Goal: Information Seeking & Learning: Learn about a topic

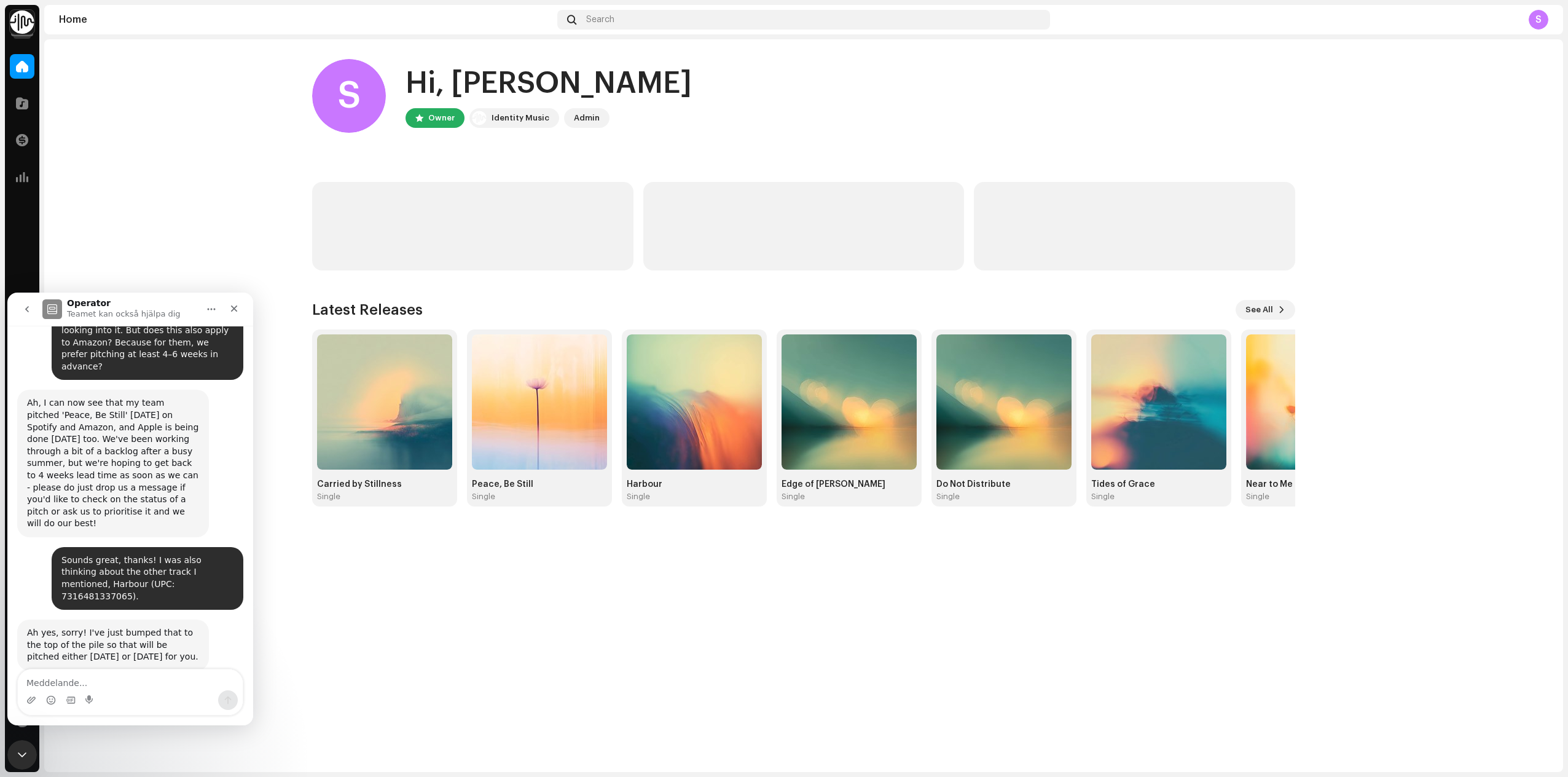
scroll to position [814, 0]
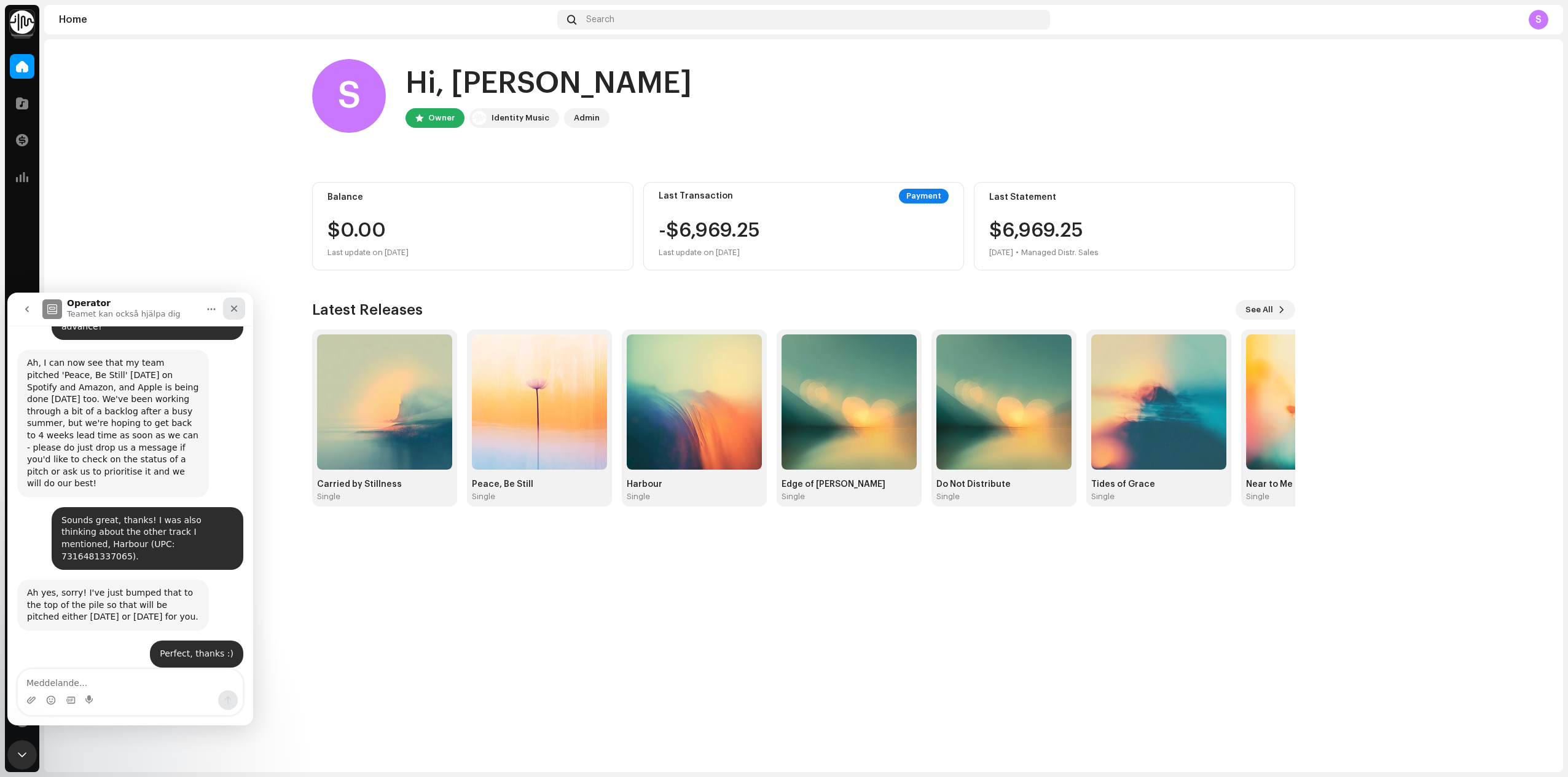
click at [233, 310] on icon "Stäng" at bounding box center [234, 308] width 10 height 10
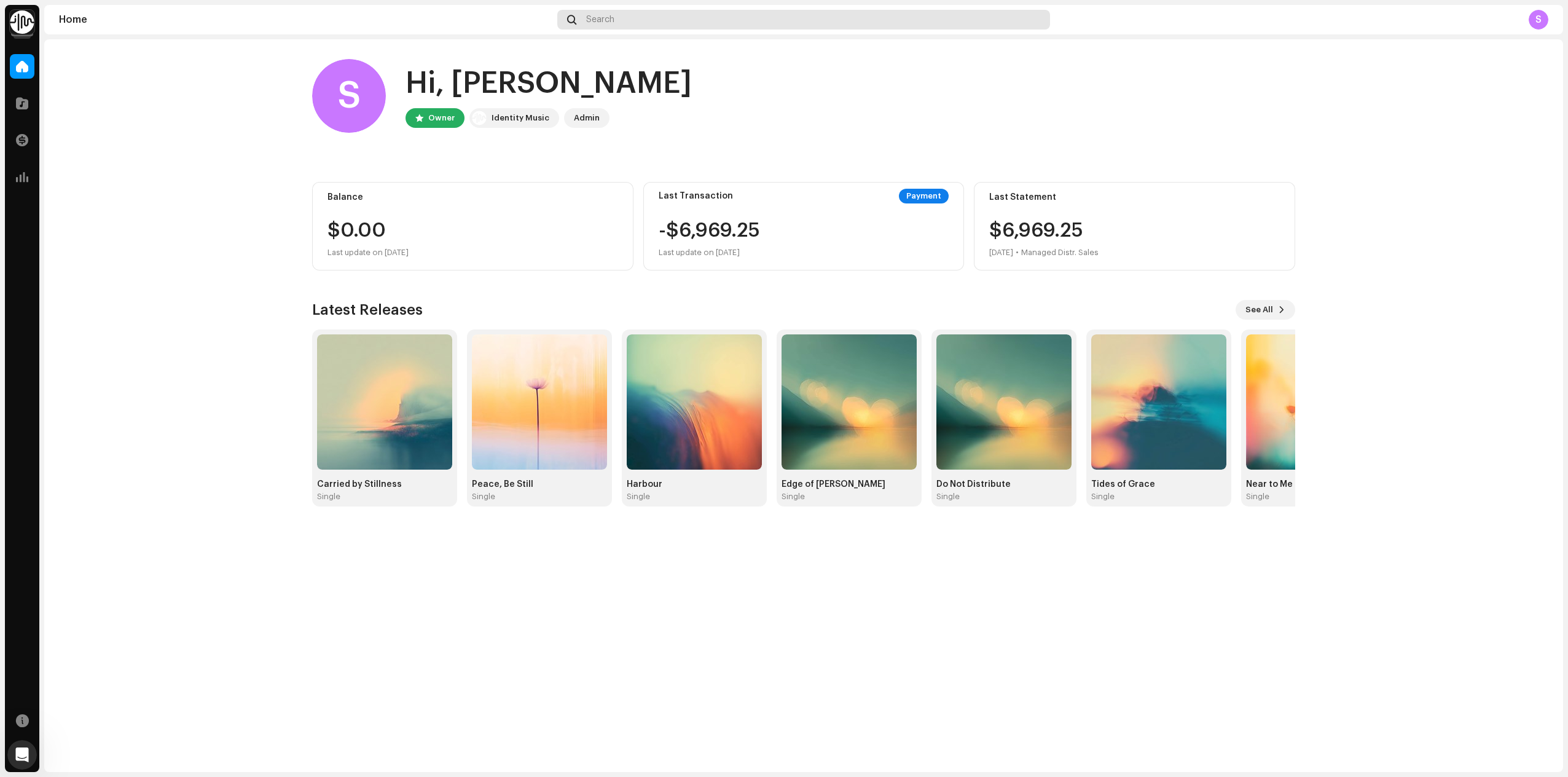
click at [585, 20] on div "Search" at bounding box center [803, 20] width 493 height 20
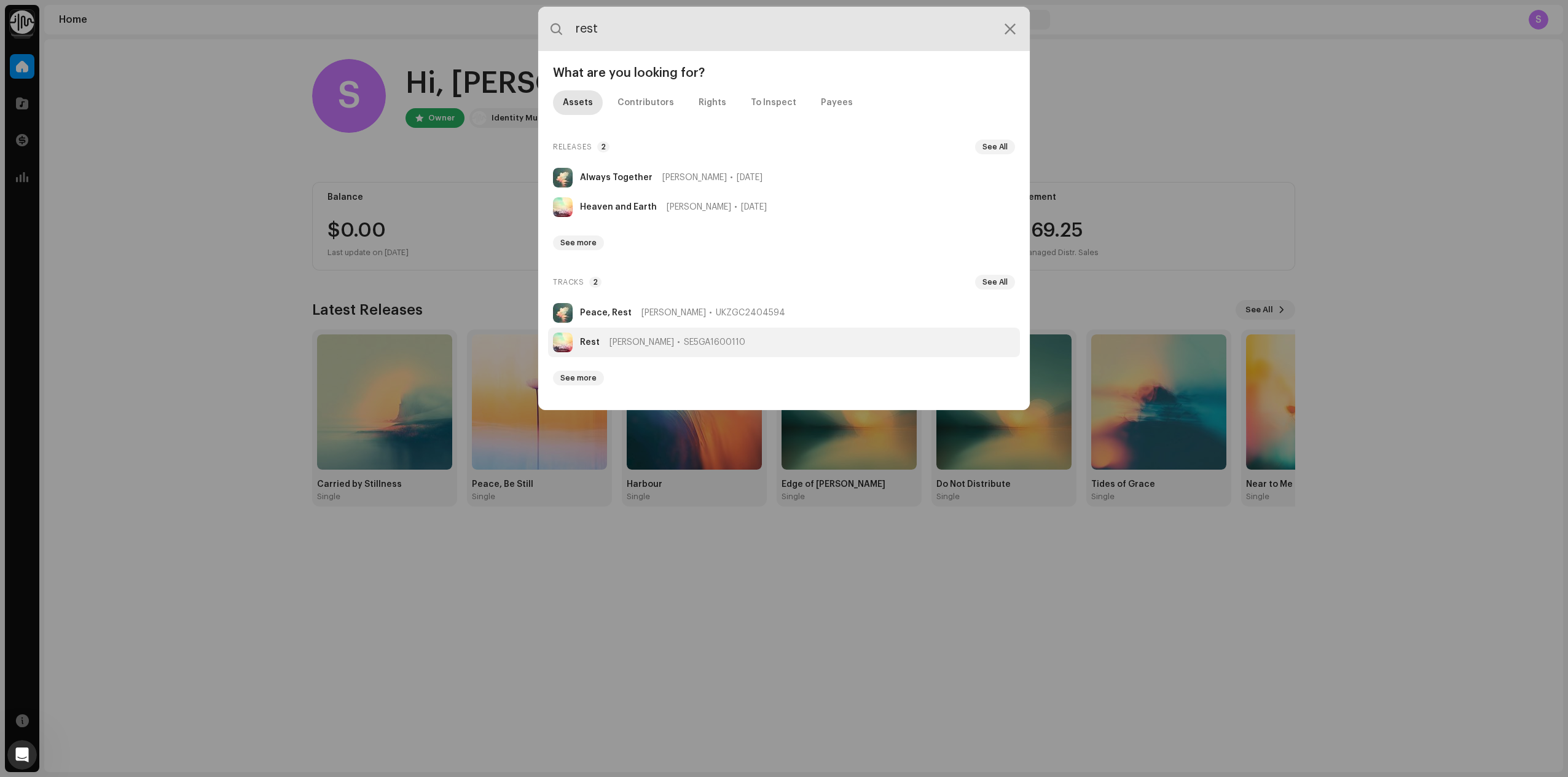
type input "rest"
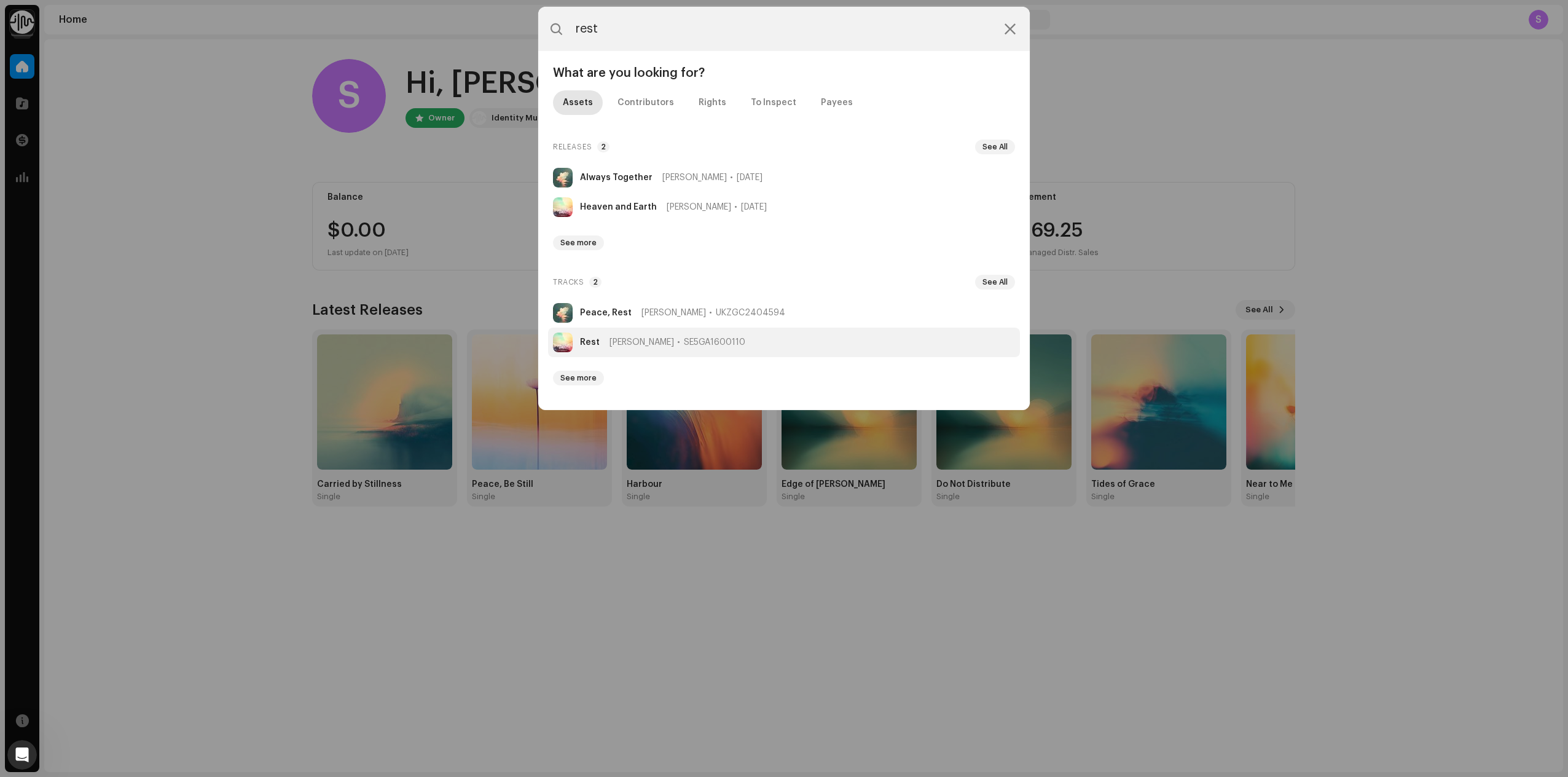
click at [593, 342] on strong "Rest" at bounding box center [589, 342] width 20 height 10
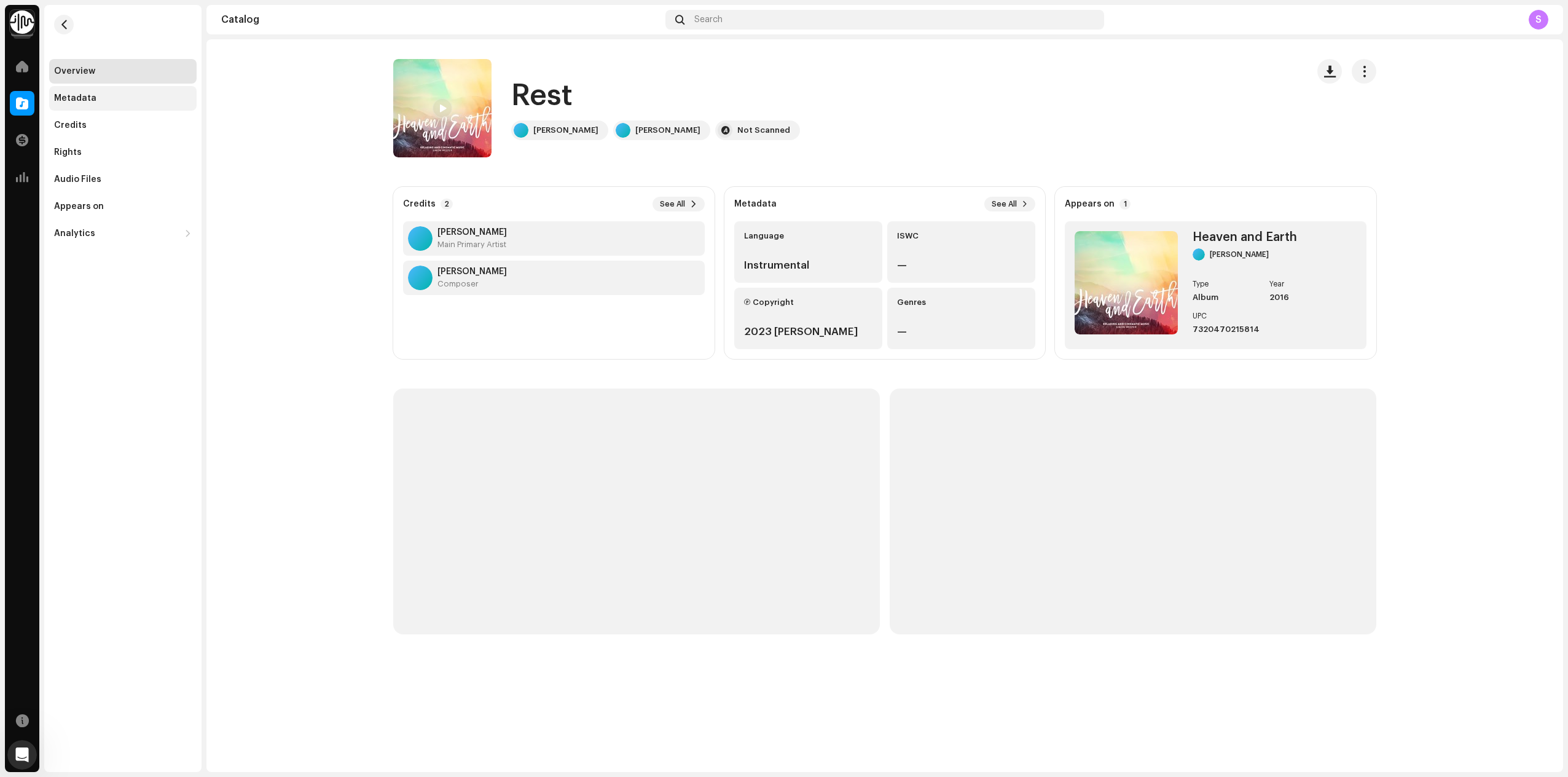
click at [81, 100] on div "Metadata" at bounding box center [75, 98] width 43 height 10
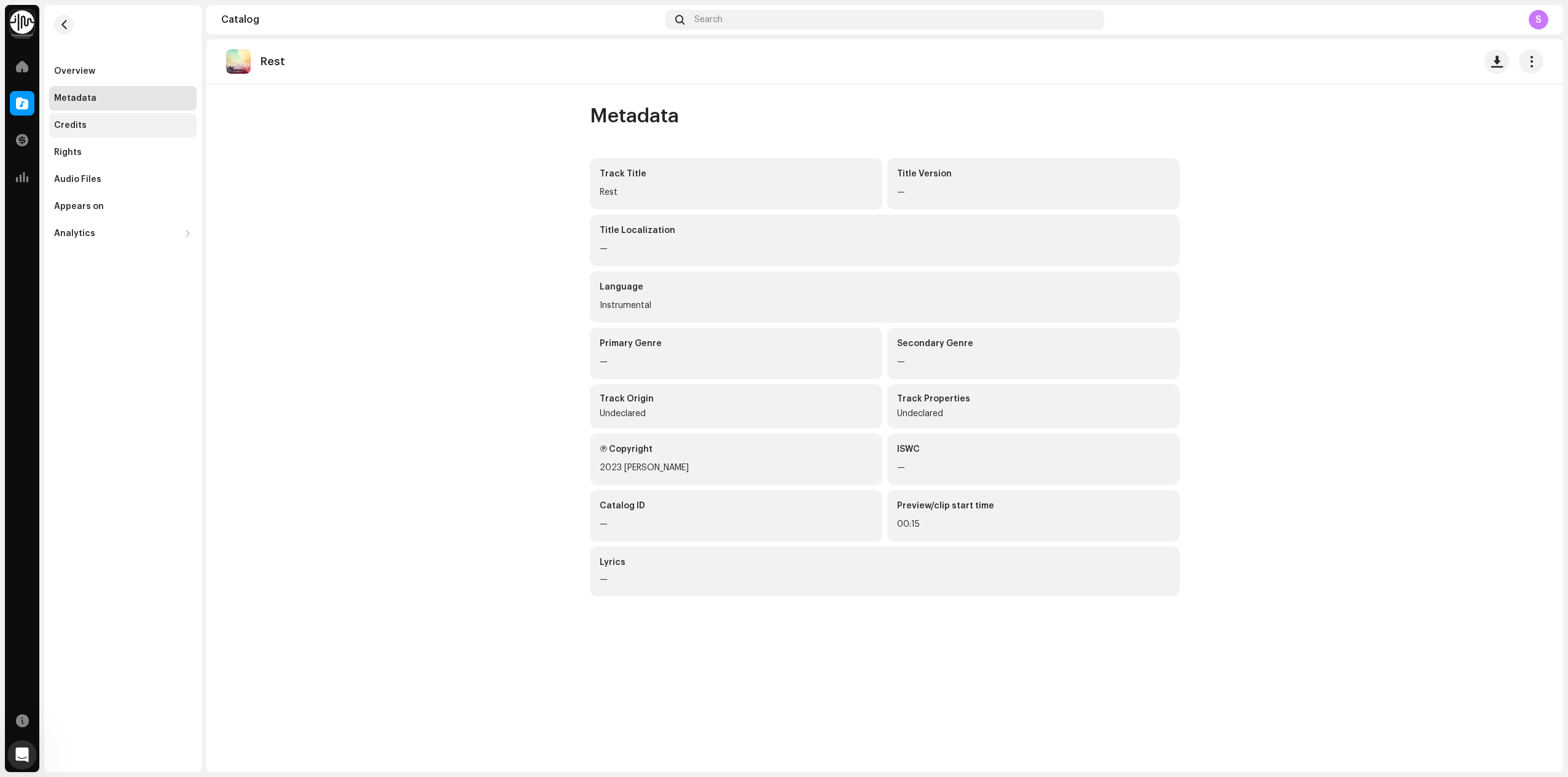
click at [76, 127] on div "Credits" at bounding box center [70, 125] width 32 height 10
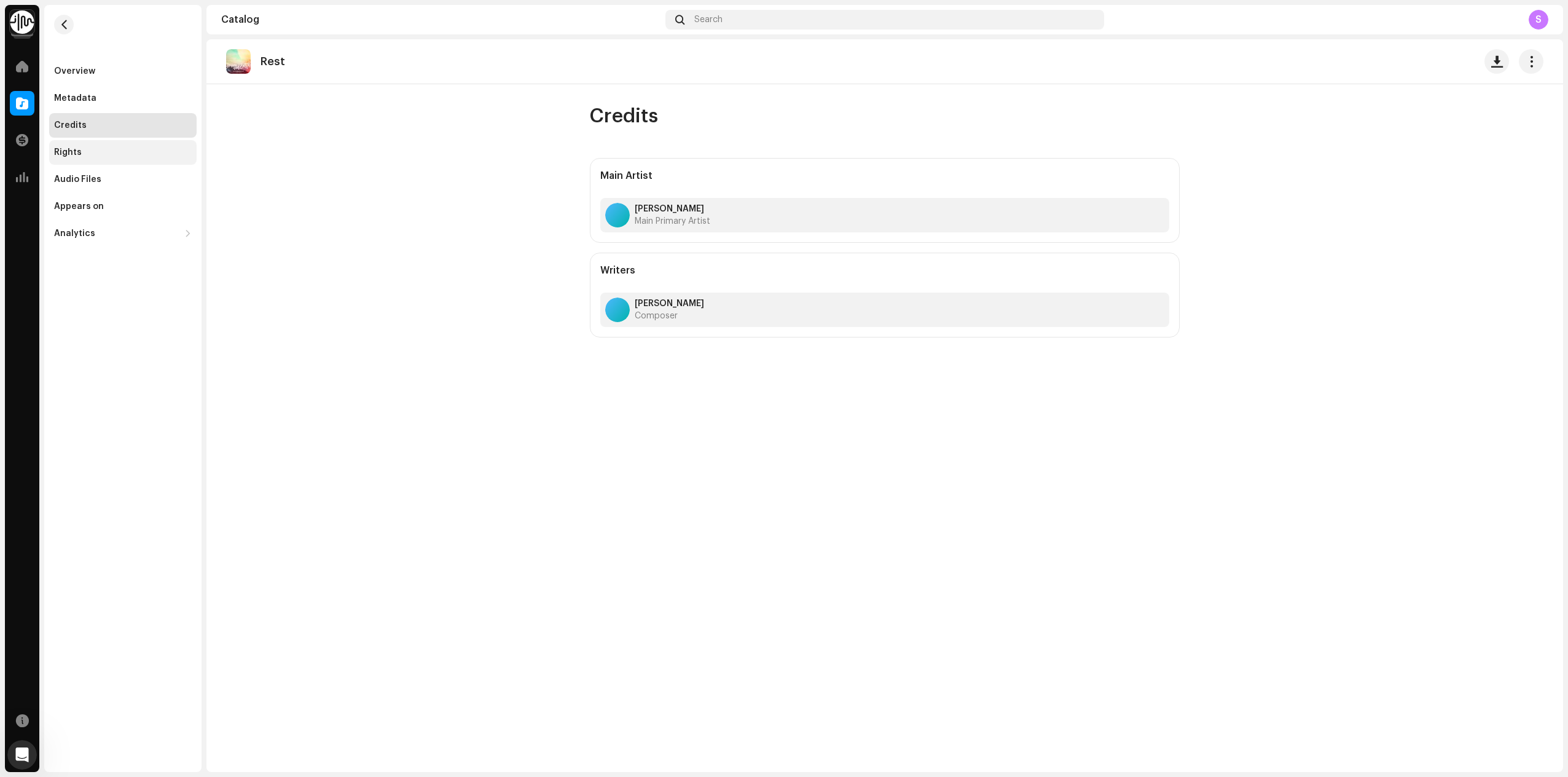
click at [76, 150] on div "Rights" at bounding box center [68, 152] width 28 height 10
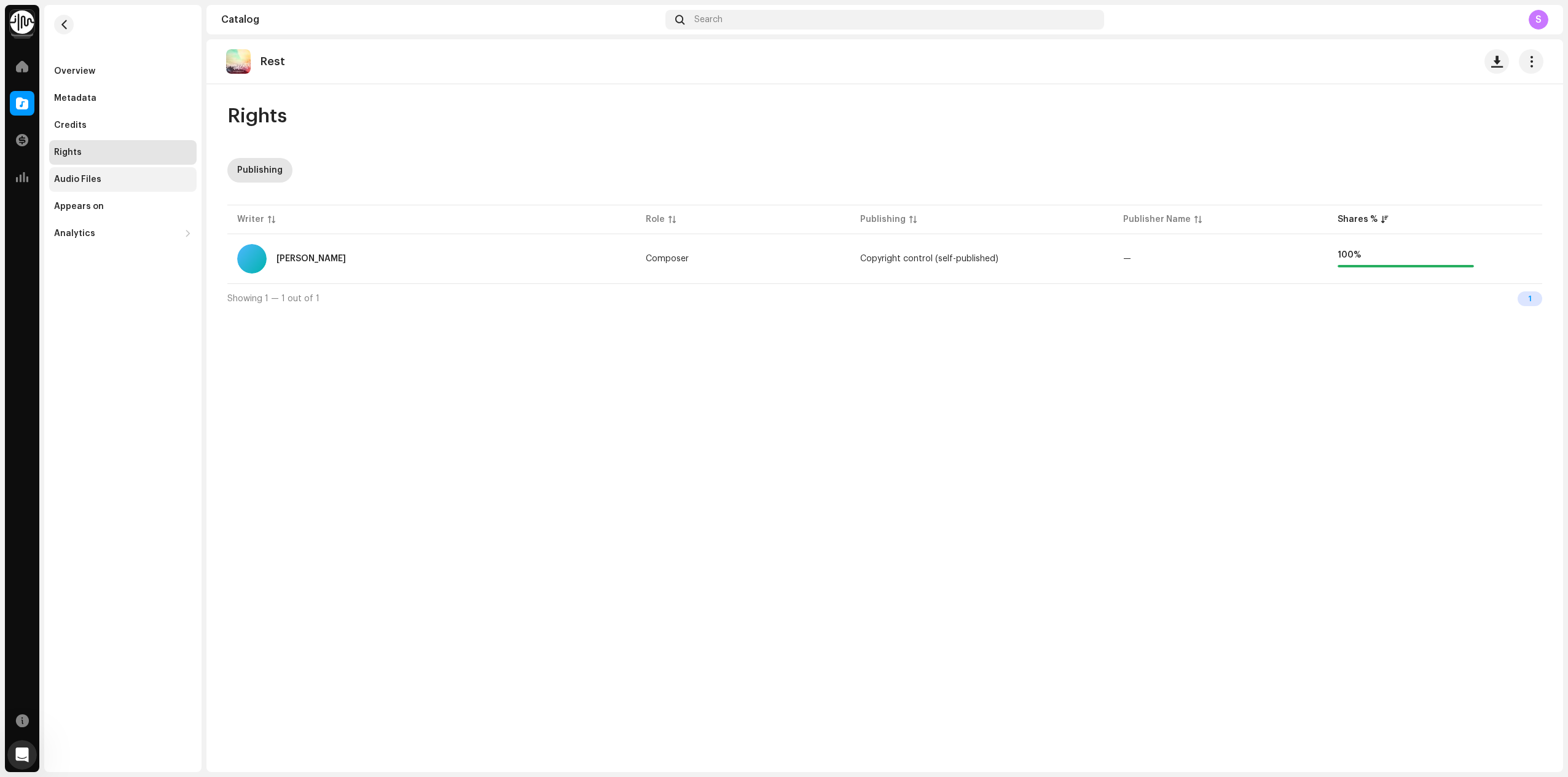
click at [76, 174] on div "Audio Files" at bounding box center [123, 179] width 148 height 24
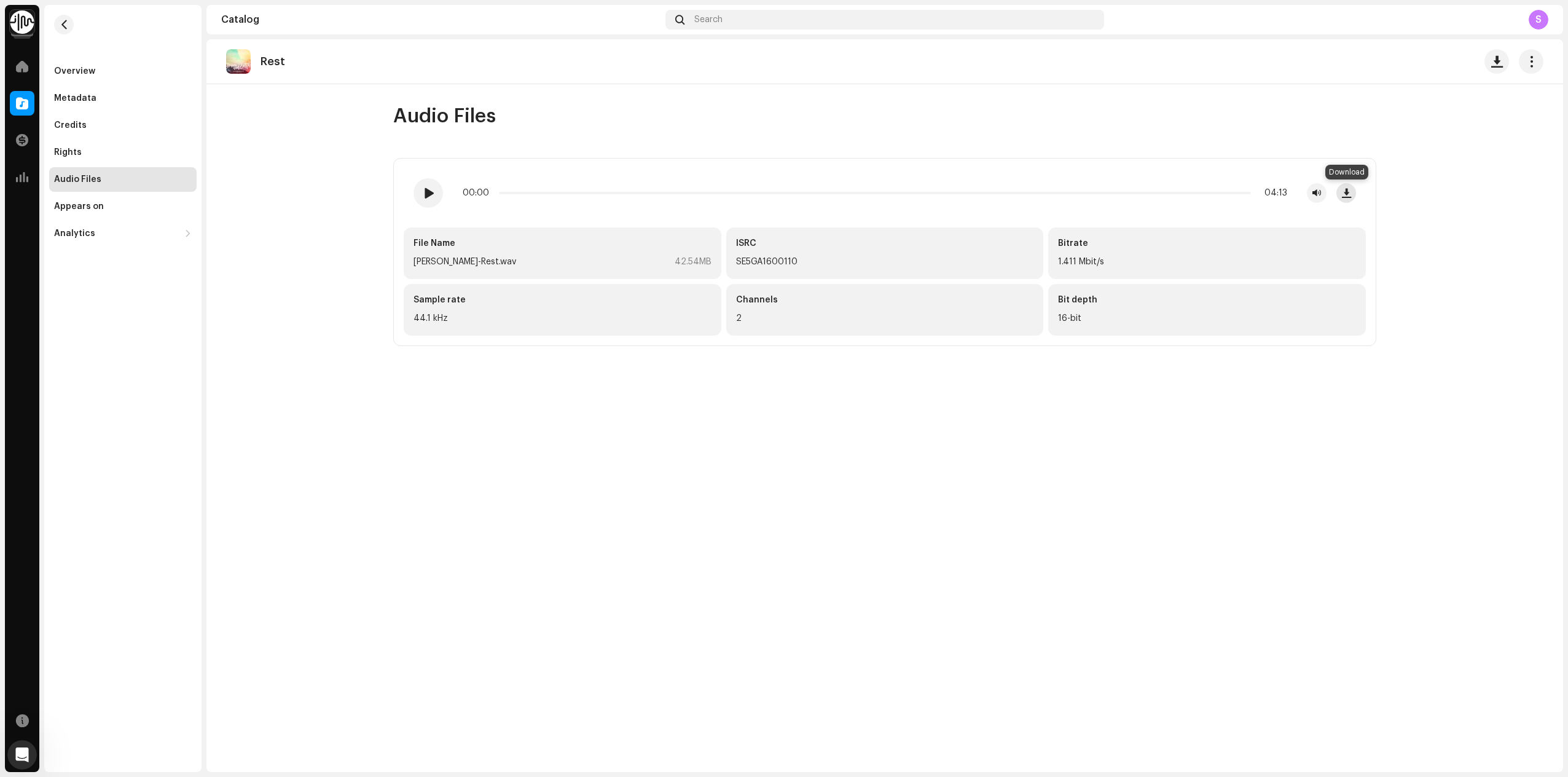
click at [1344, 190] on span "button" at bounding box center [1347, 193] width 9 height 10
click at [81, 105] on div "Metadata" at bounding box center [123, 98] width 148 height 24
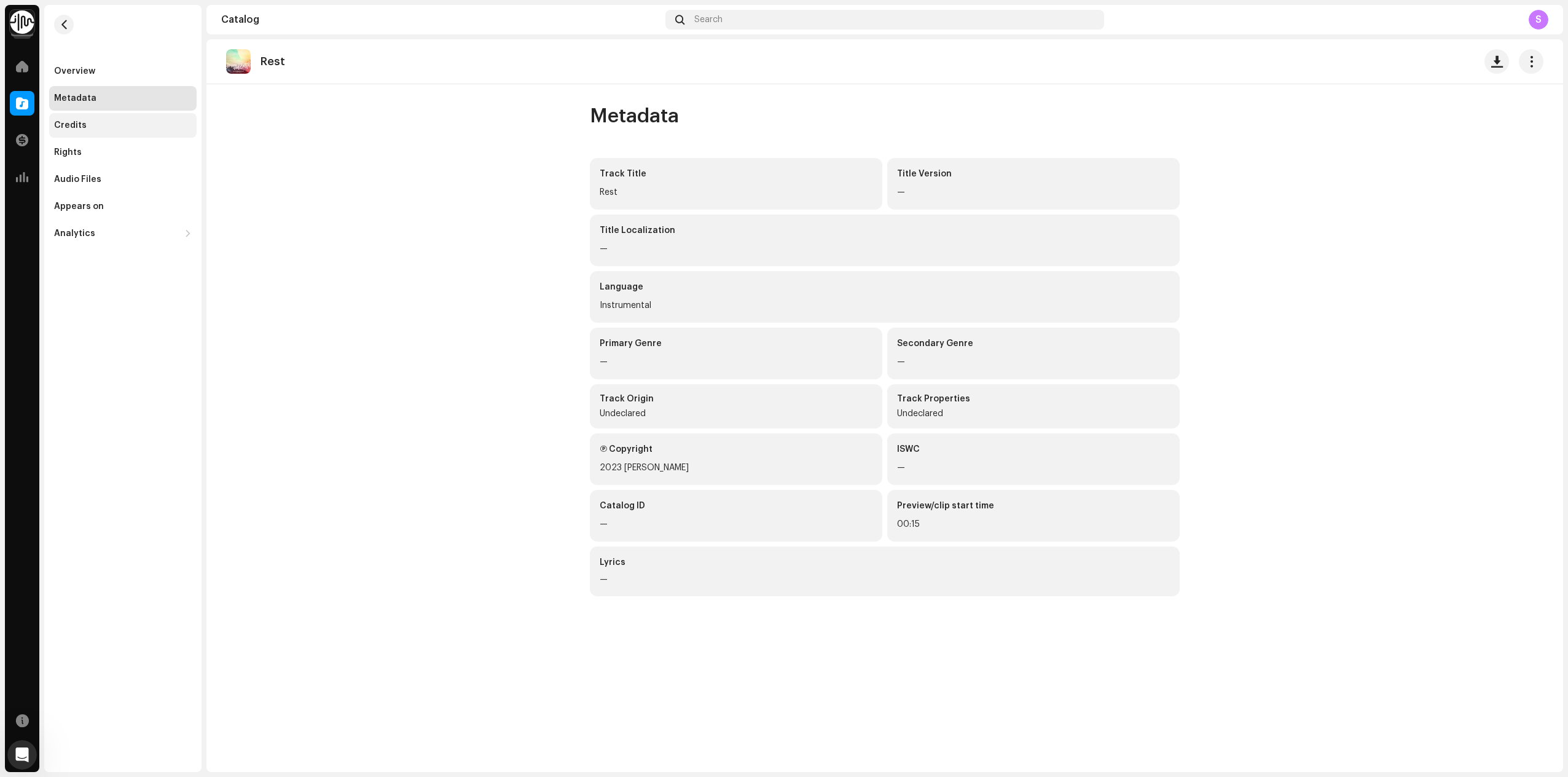
click at [82, 126] on div "Credits" at bounding box center [70, 125] width 32 height 10
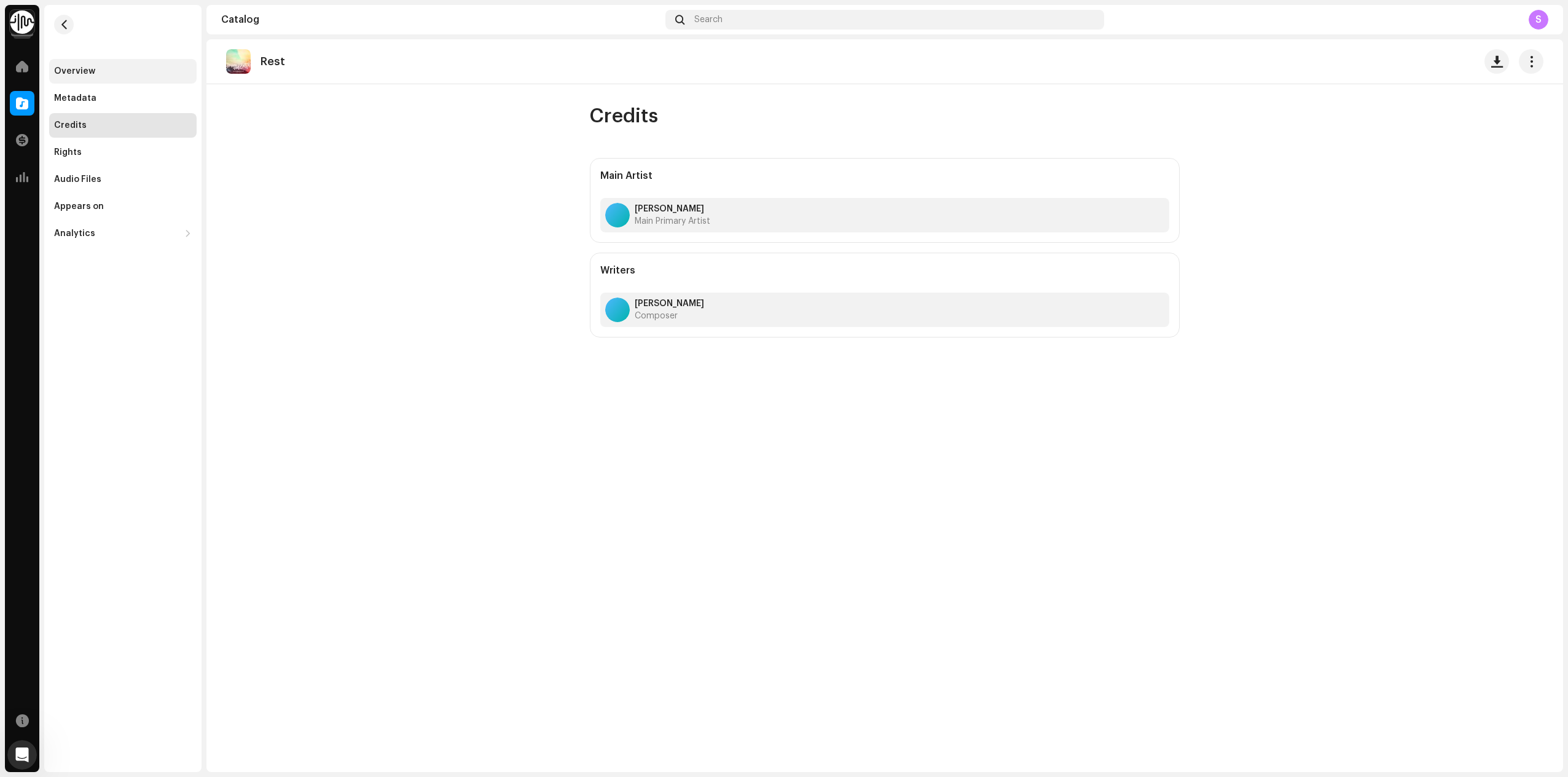
click at [75, 75] on div "Overview" at bounding box center [74, 71] width 41 height 10
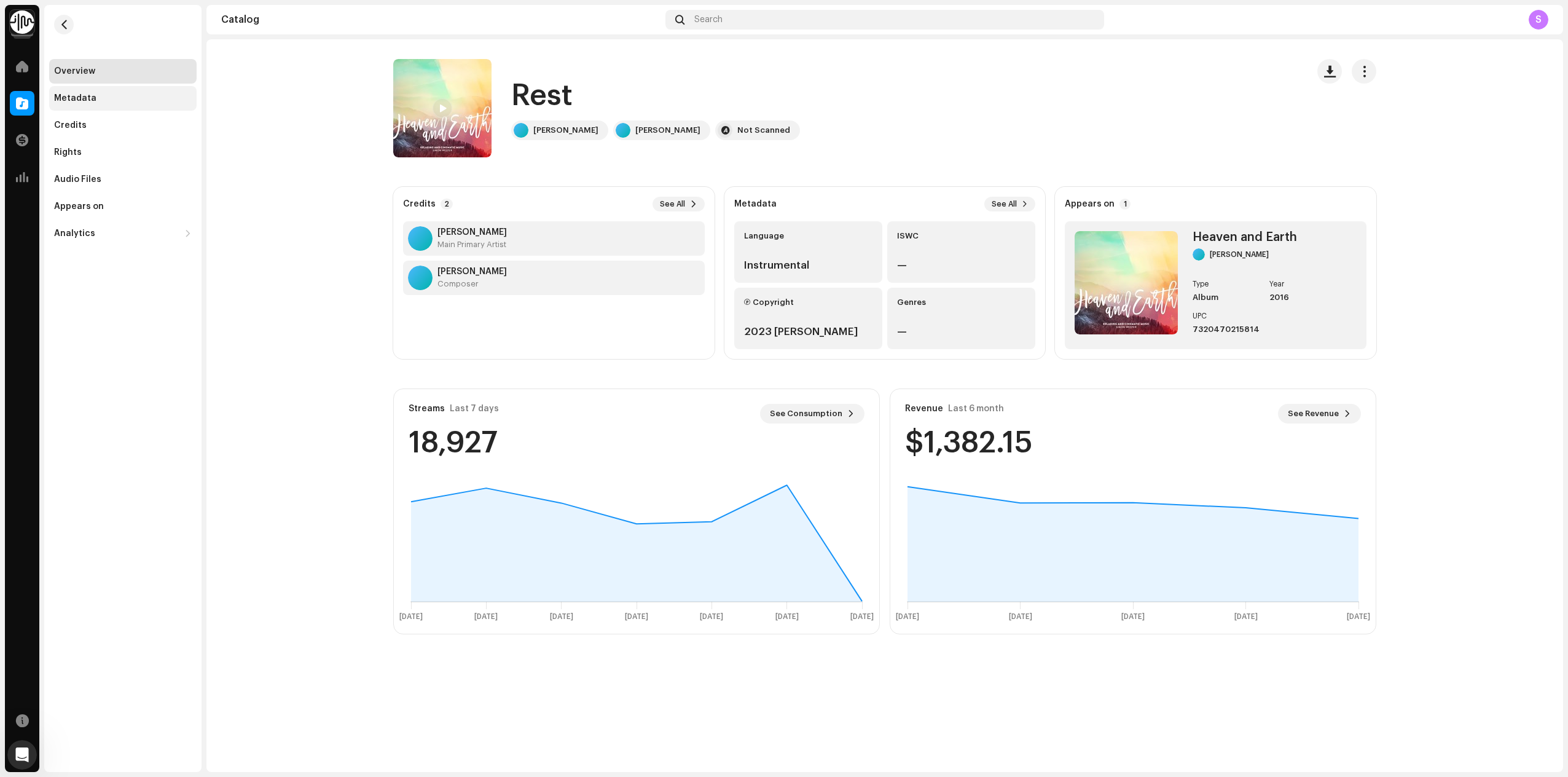
click at [77, 101] on div "Metadata" at bounding box center [75, 98] width 43 height 10
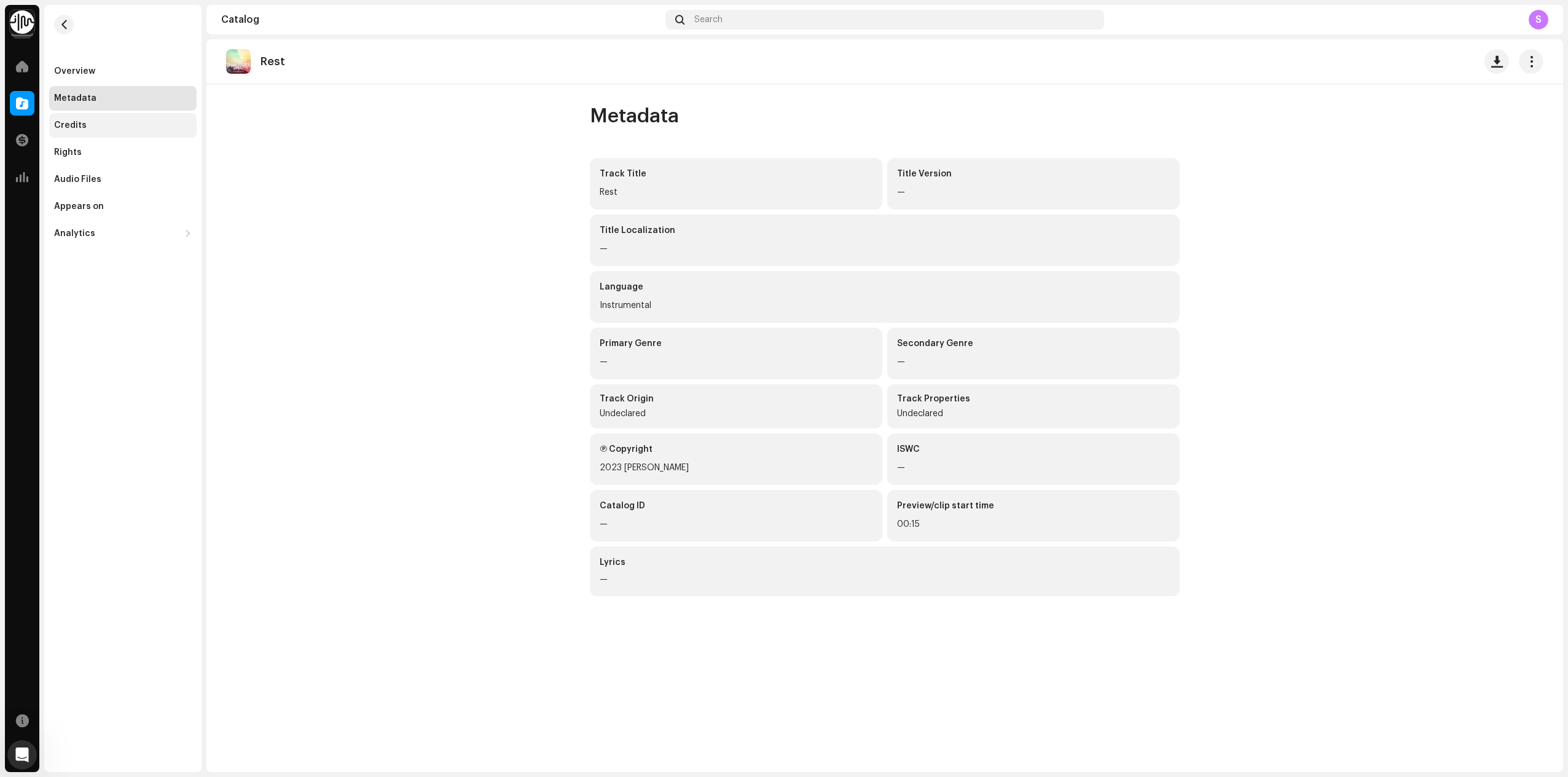
click at [83, 126] on div "Credits" at bounding box center [70, 125] width 32 height 10
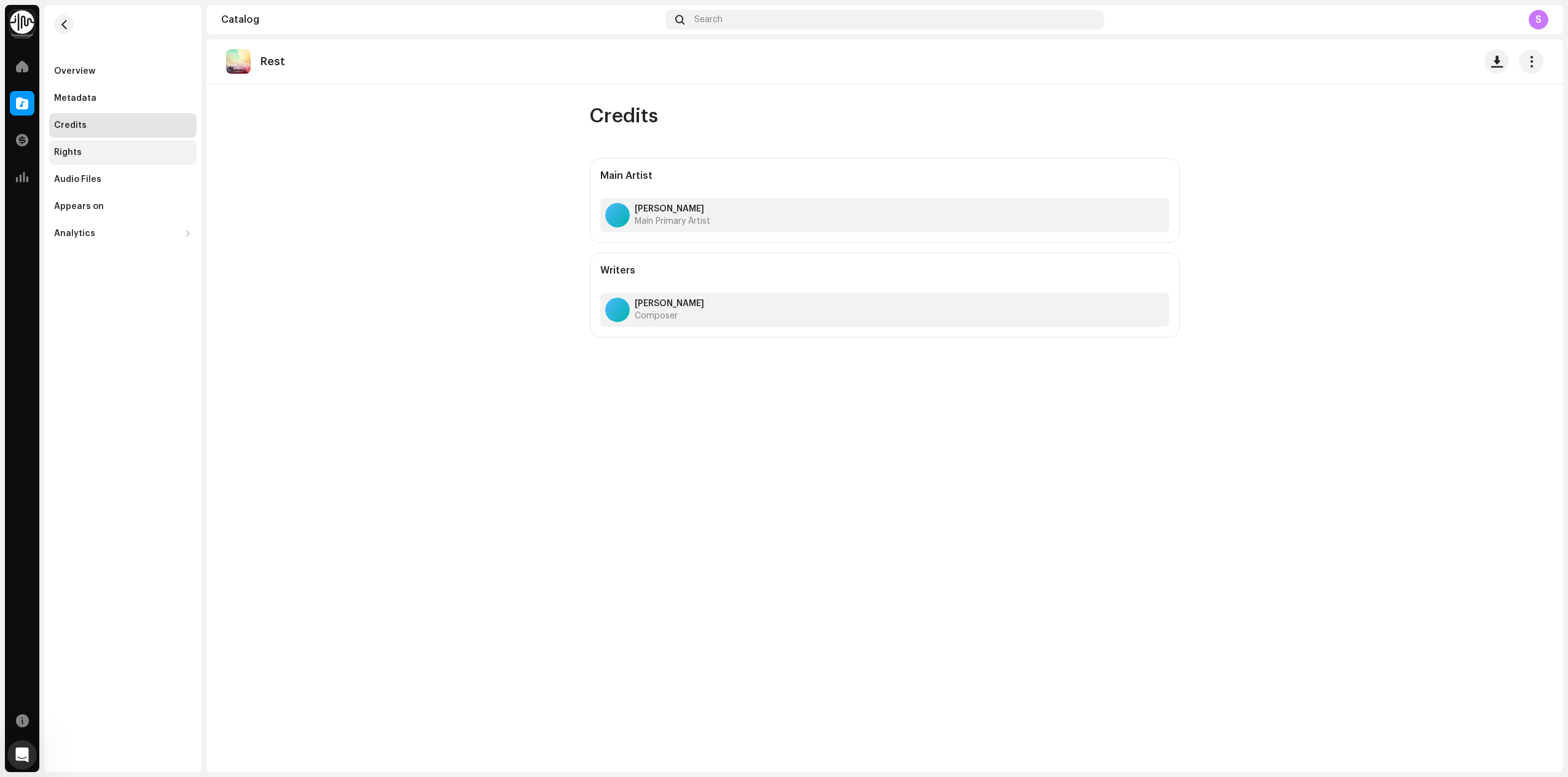
click at [91, 153] on div "Rights" at bounding box center [122, 152] width 137 height 10
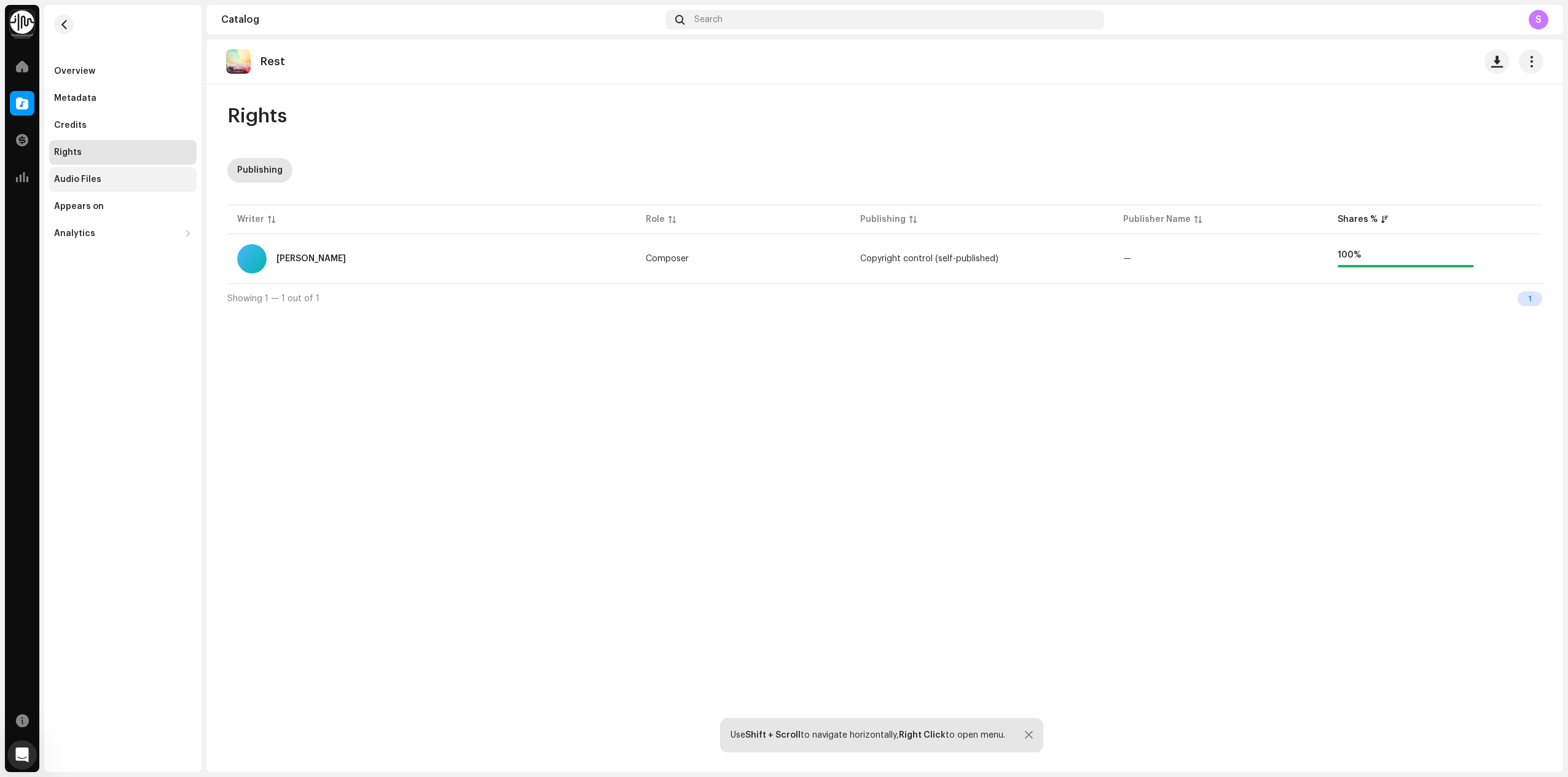
click at [89, 170] on div "Audio Files" at bounding box center [123, 179] width 148 height 24
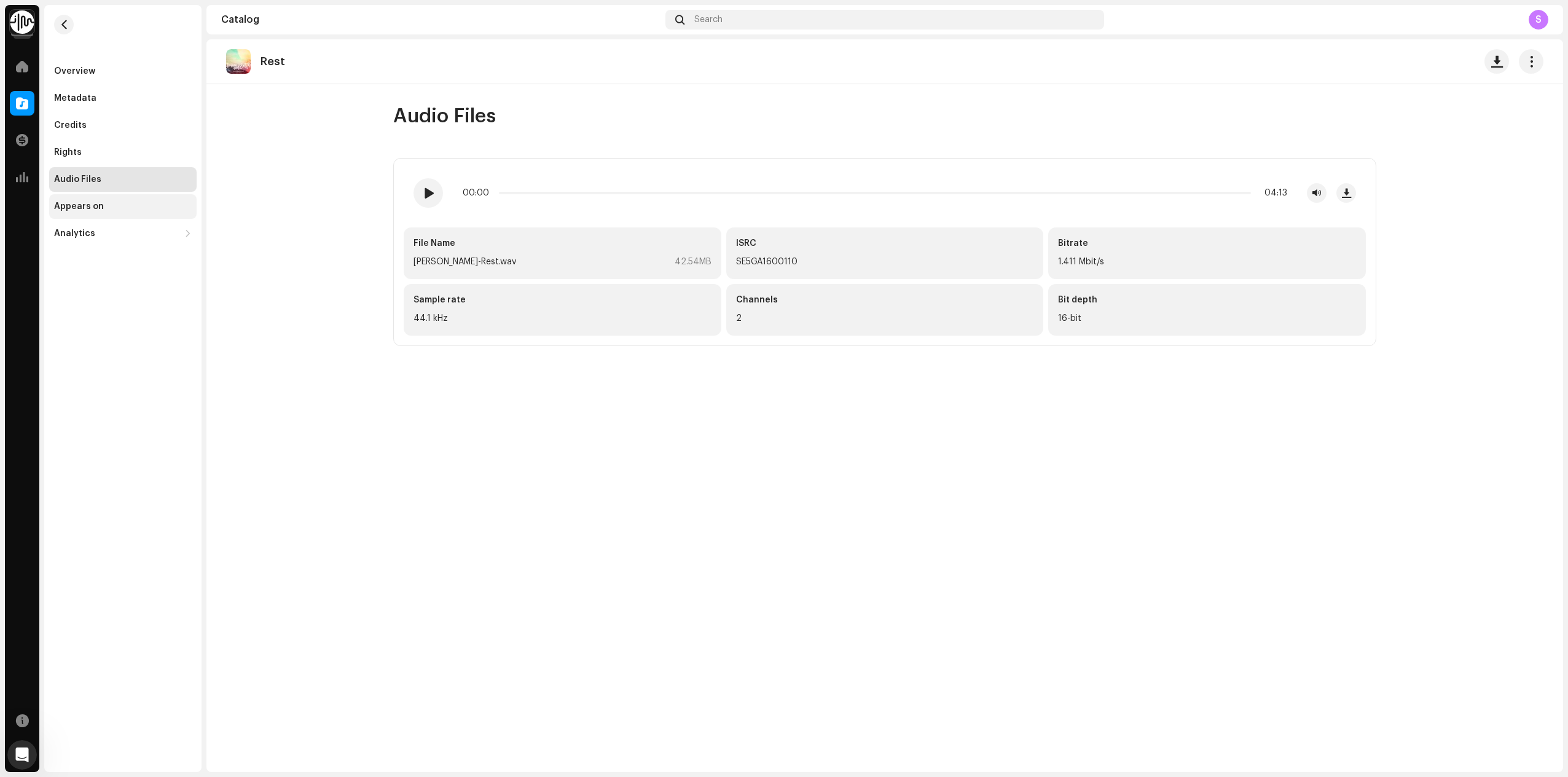
click at [95, 210] on div "Appears on" at bounding box center [79, 206] width 50 height 10
